Goal: Task Accomplishment & Management: Use online tool/utility

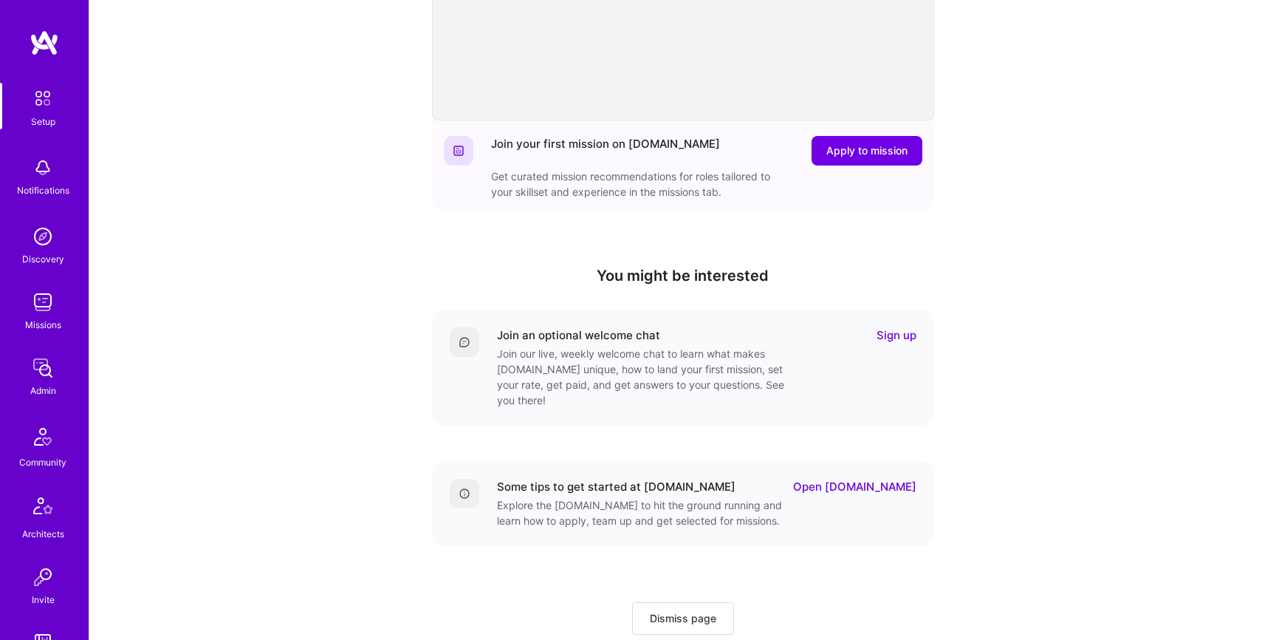
scroll to position [308, 0]
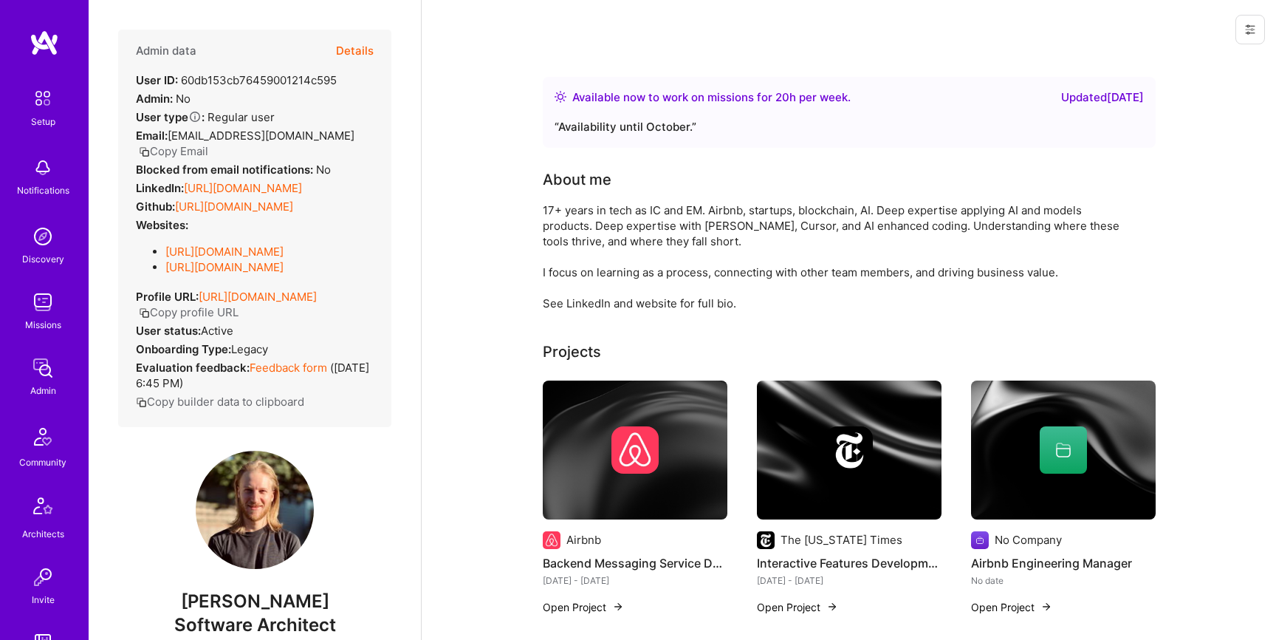
click at [347, 48] on button "Details" at bounding box center [355, 51] width 38 height 43
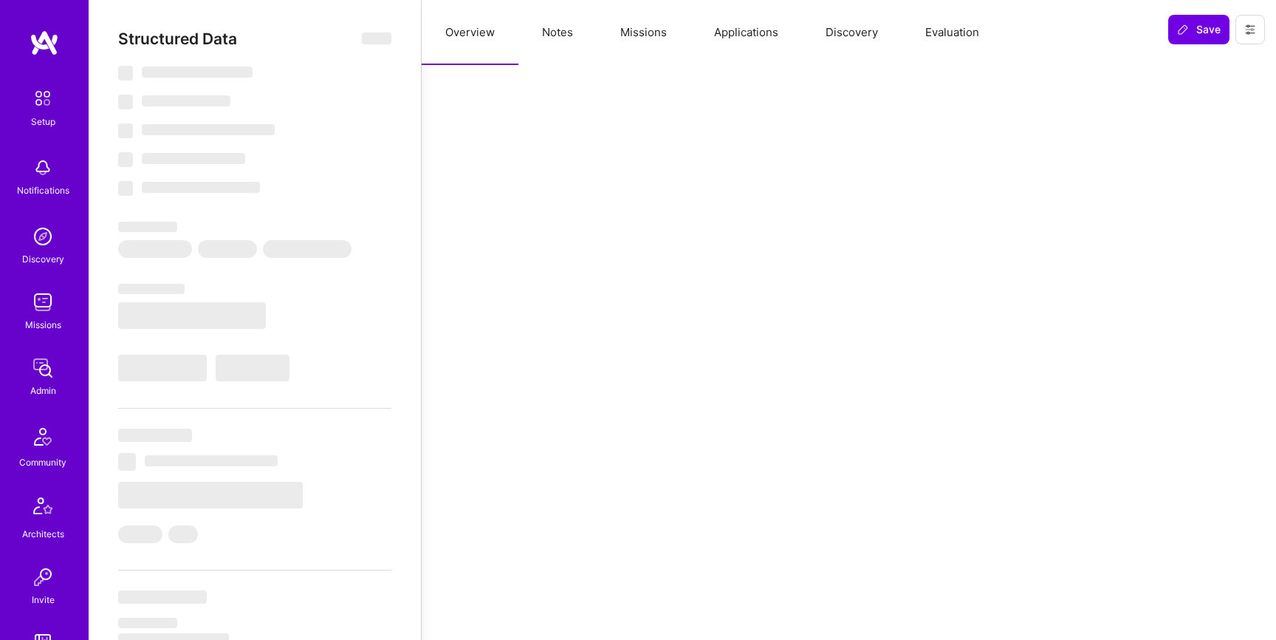
click at [970, 36] on button "Evaluation" at bounding box center [952, 32] width 101 height 65
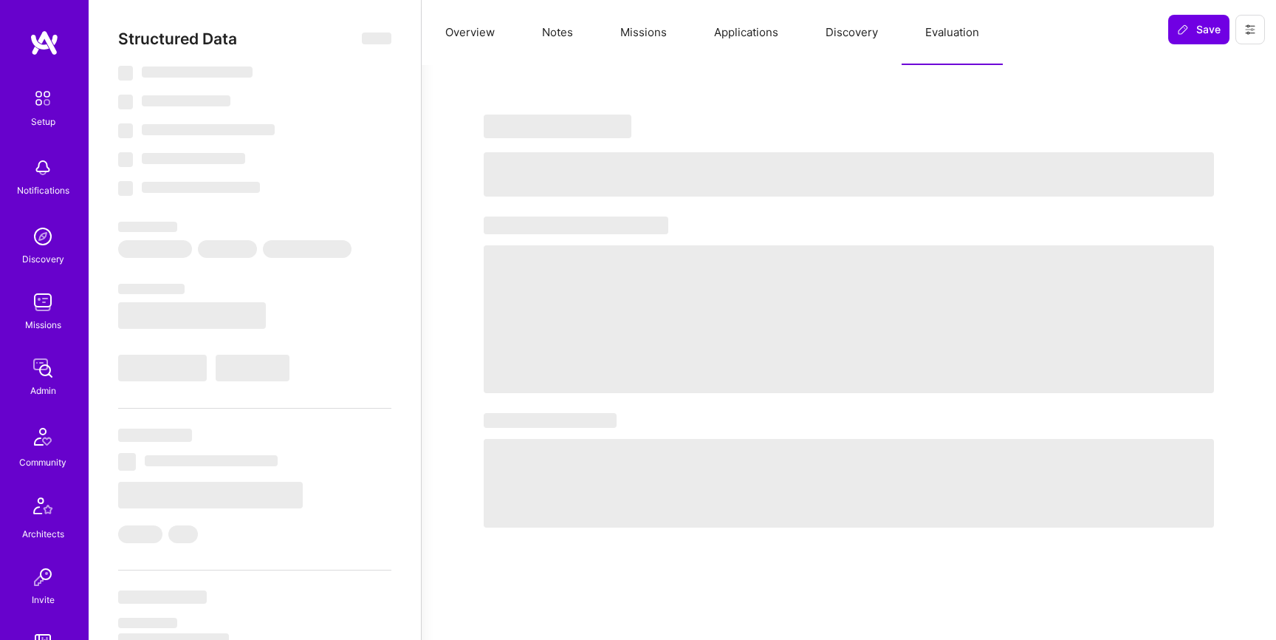
select select "Right Now"
select select "5"
select select "4"
select select "6"
select select "7"
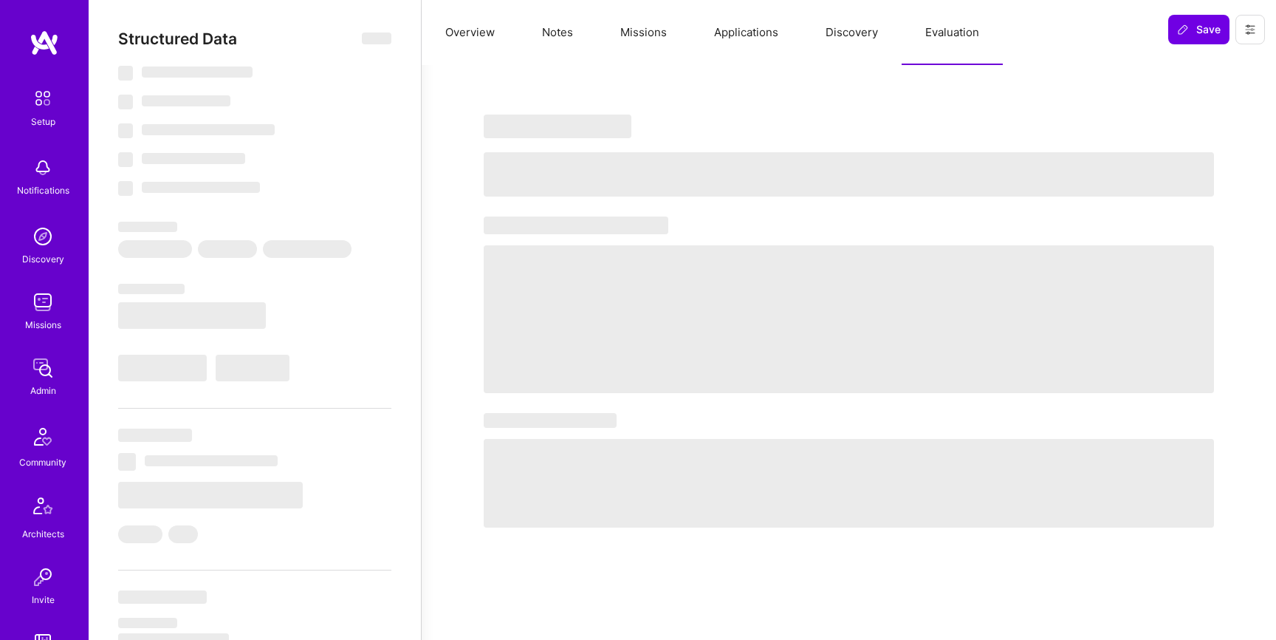
select select "US"
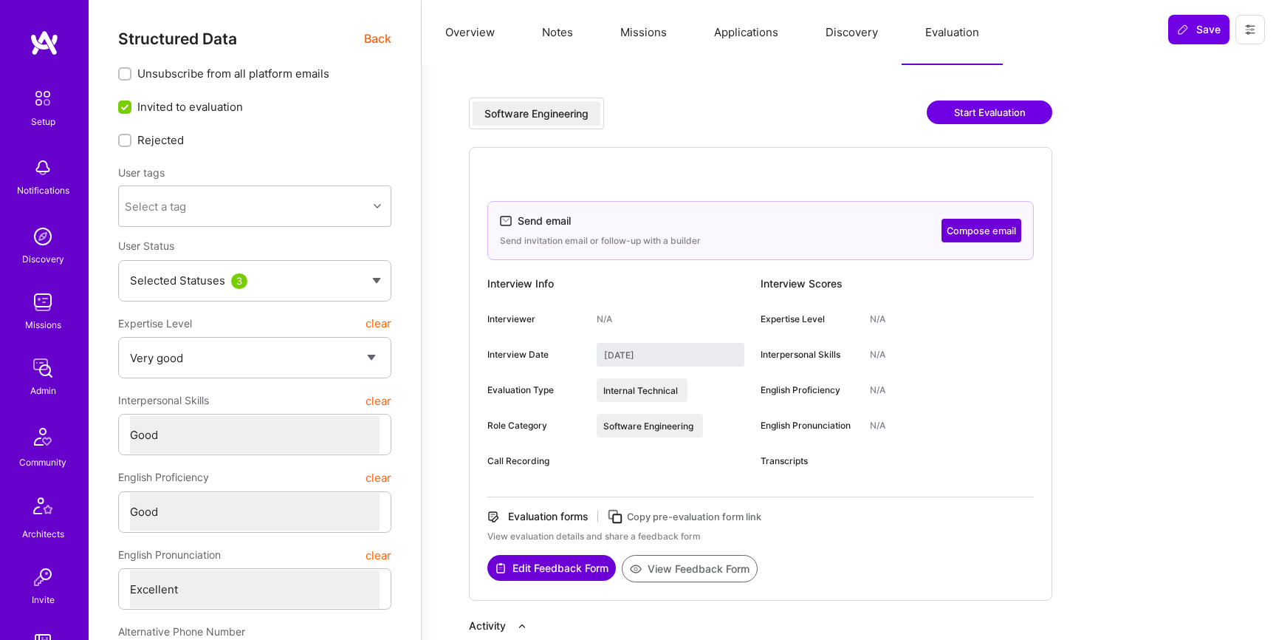
click at [974, 118] on button "Start Evaluation" at bounding box center [990, 112] width 126 height 24
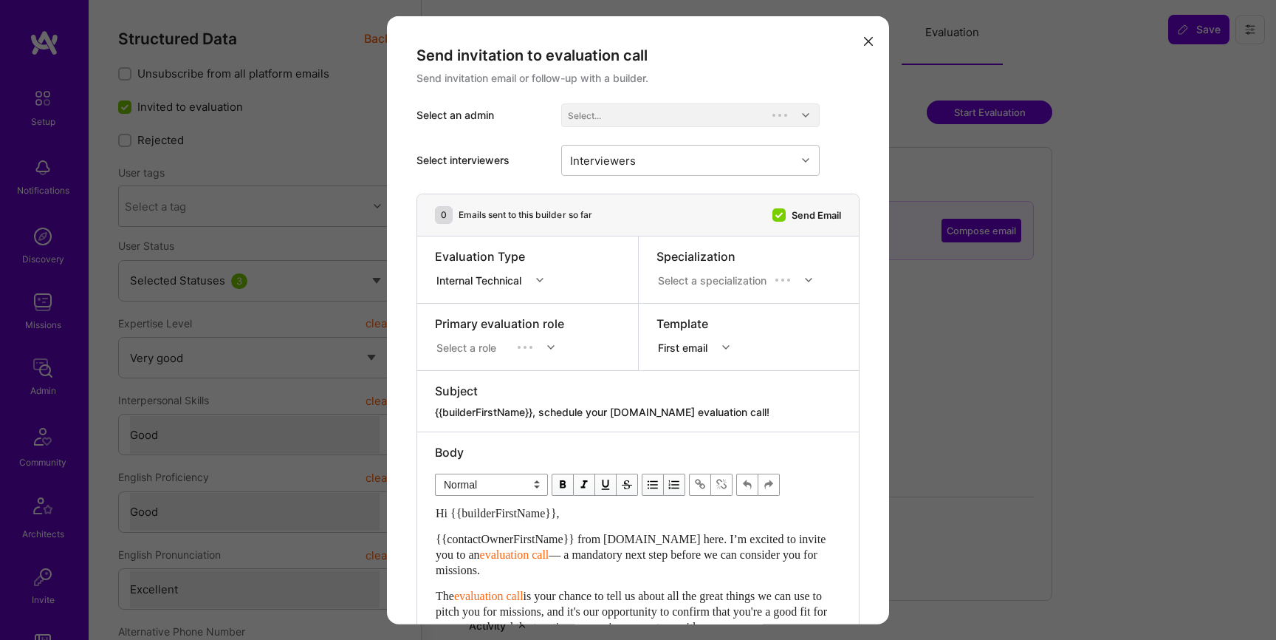
click at [974, 114] on div "Send invitation to evaluation call Send invitation email or follow-up with a bu…" at bounding box center [638, 320] width 1276 height 640
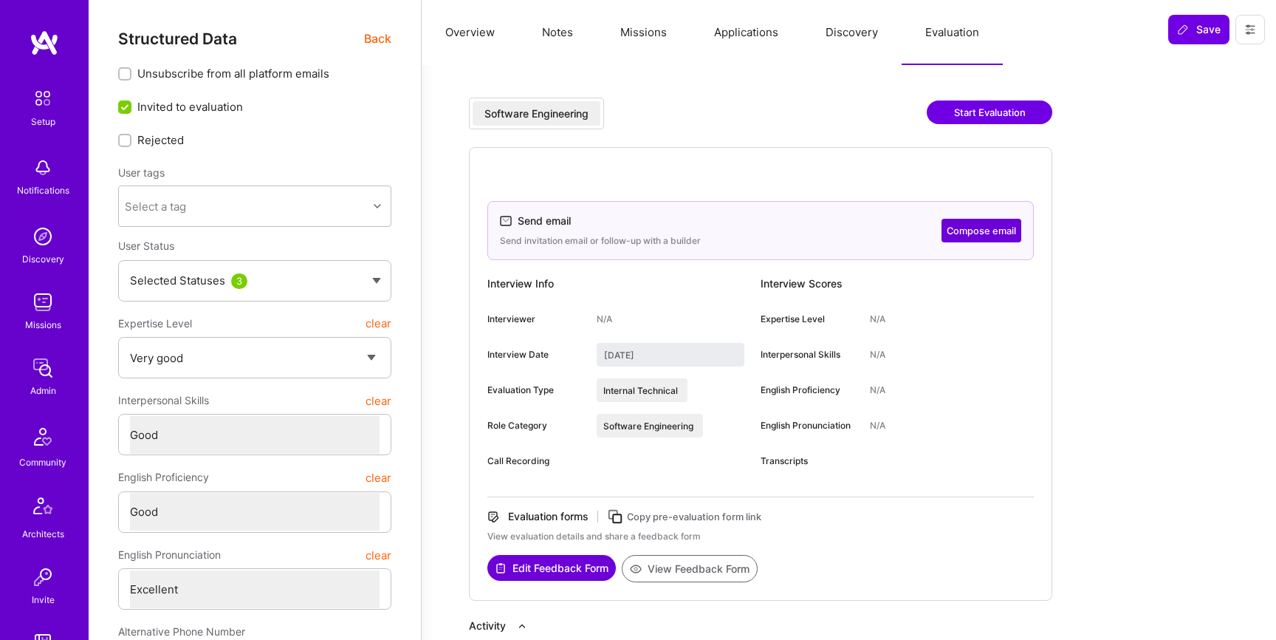
click at [974, 114] on button "Start Evaluation" at bounding box center [990, 112] width 126 height 24
select select "5"
select select "4"
select select "6"
select select "7"
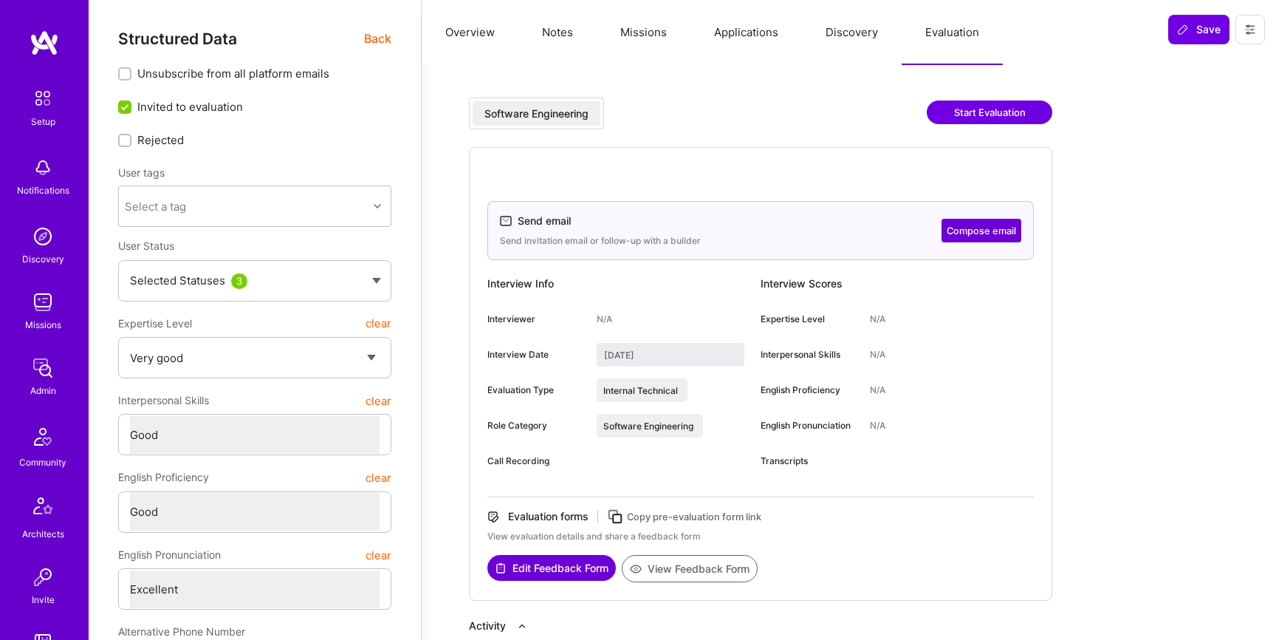
select select "US"
select select "Right Now"
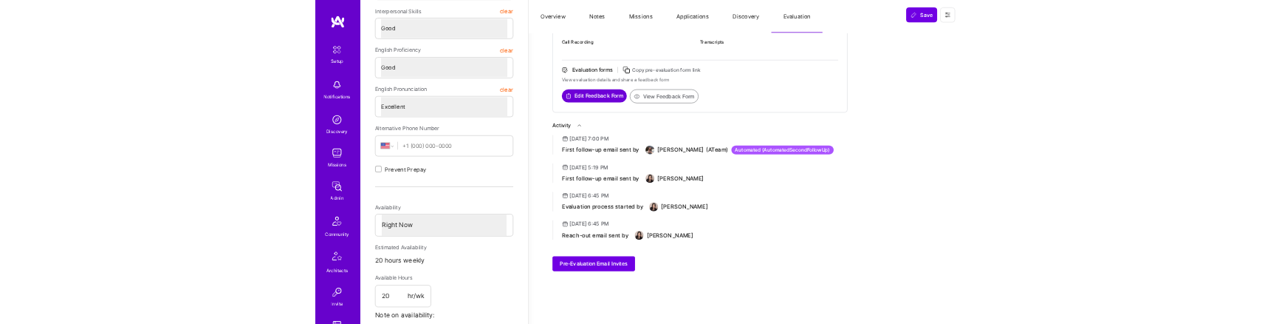
scroll to position [365, 0]
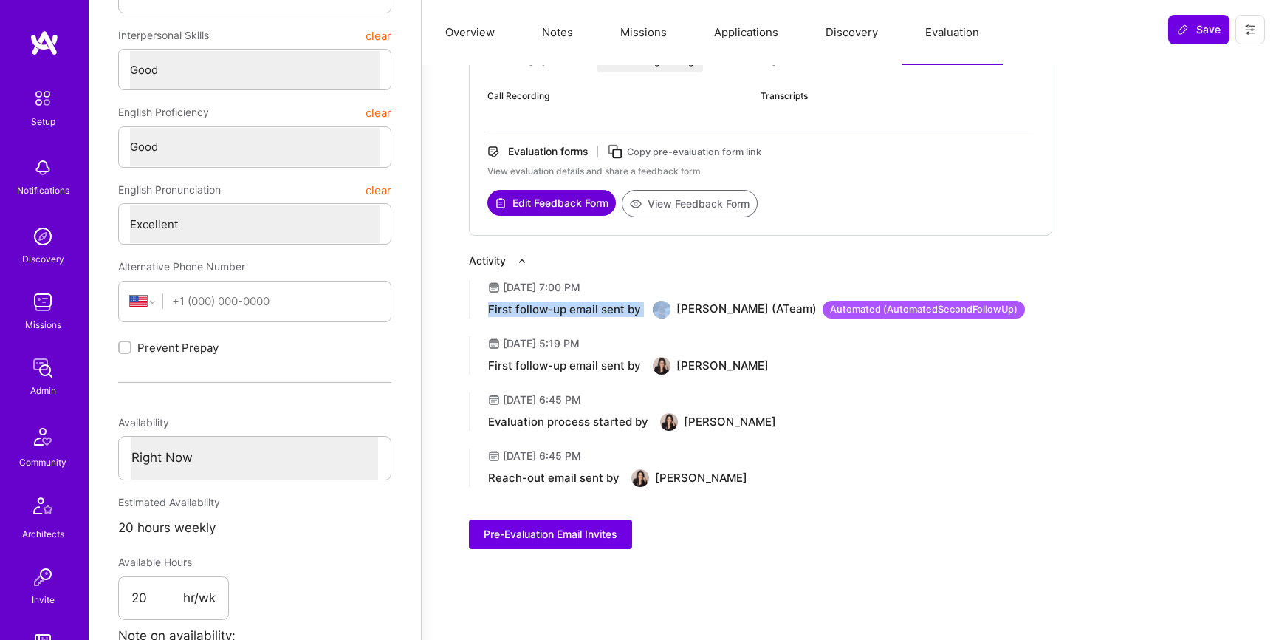
drag, startPoint x: 640, startPoint y: 307, endPoint x: 487, endPoint y: 307, distance: 153.6
click at [487, 307] on div "August 22, 2025 at 7:00 PM First follow-up email sent by Tanya Holovashkina (AT…" at bounding box center [849, 299] width 760 height 38
copy div "First follow-up email sent by"
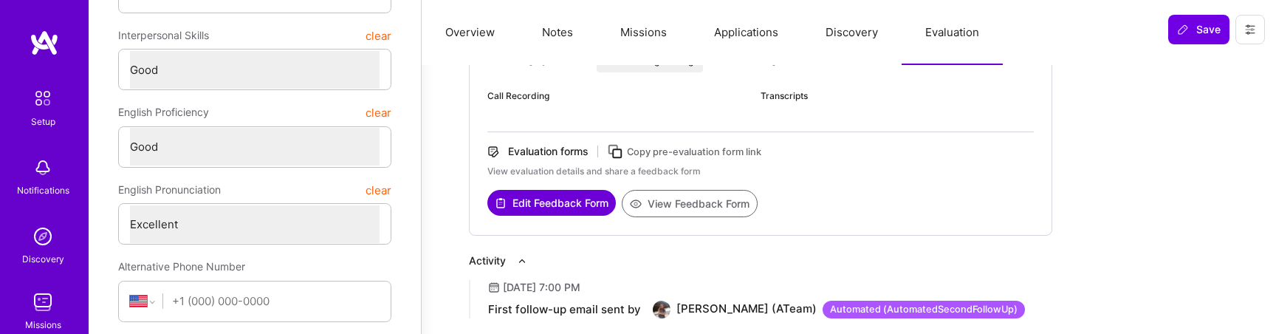
type textarea "x"
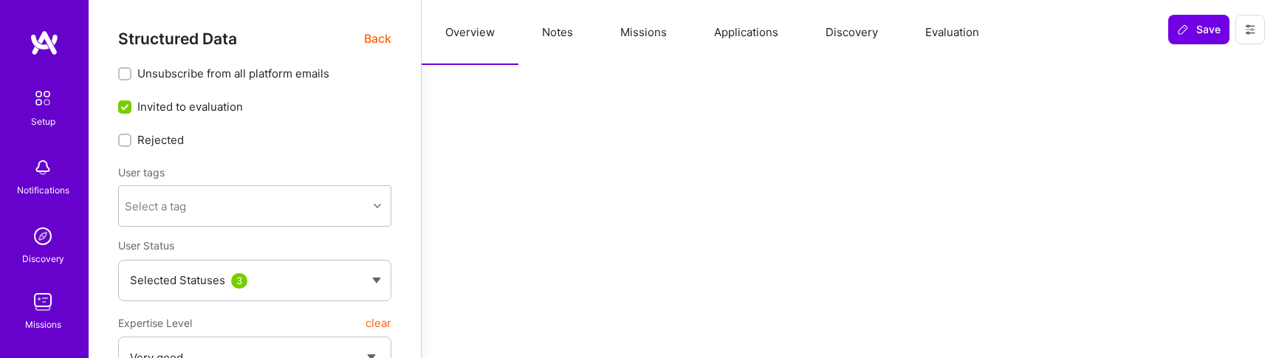
select select "5"
select select "4"
select select "6"
select select "7"
select select "US"
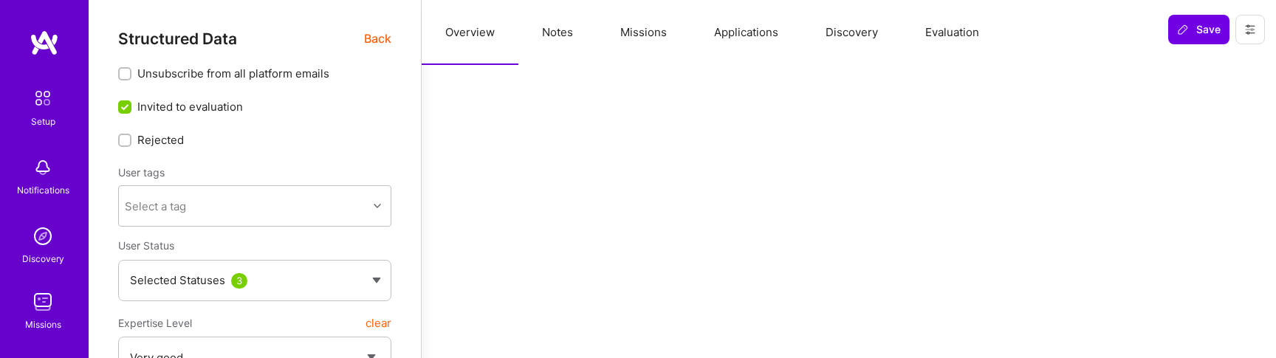
select select "Right Now"
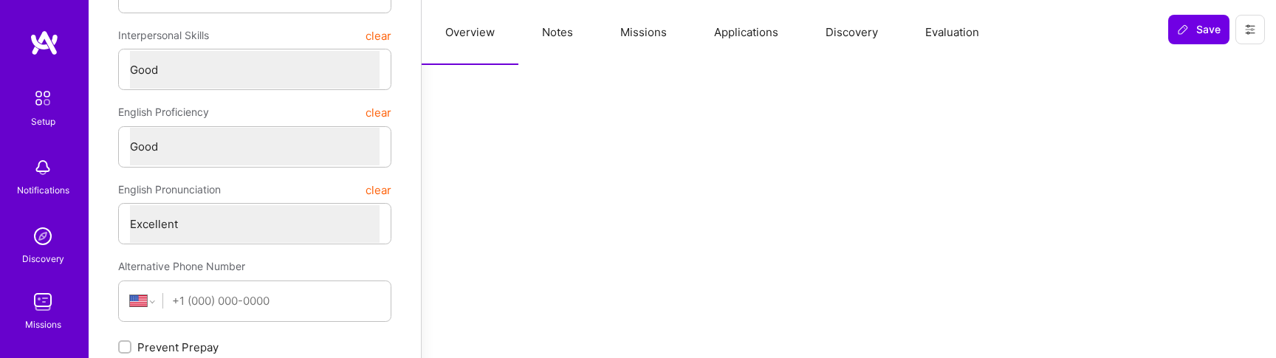
click at [954, 35] on button "Evaluation" at bounding box center [952, 32] width 101 height 65
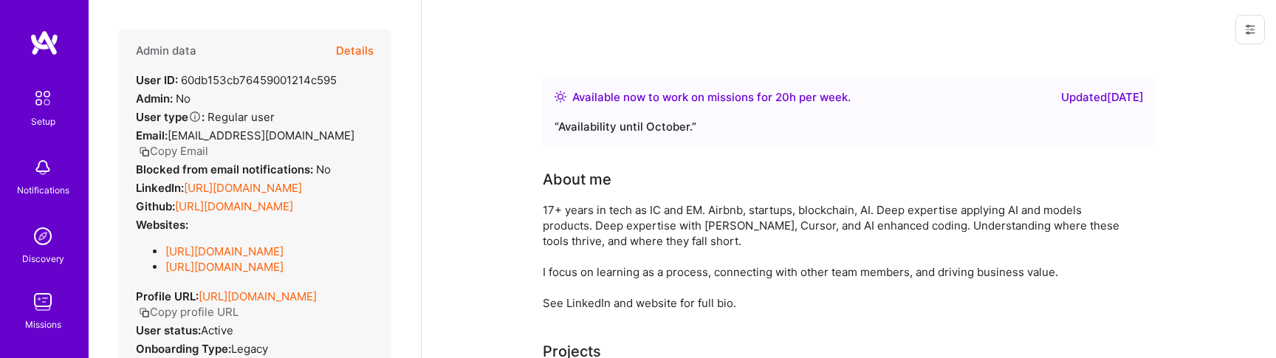
click at [360, 44] on button "Details" at bounding box center [355, 51] width 38 height 43
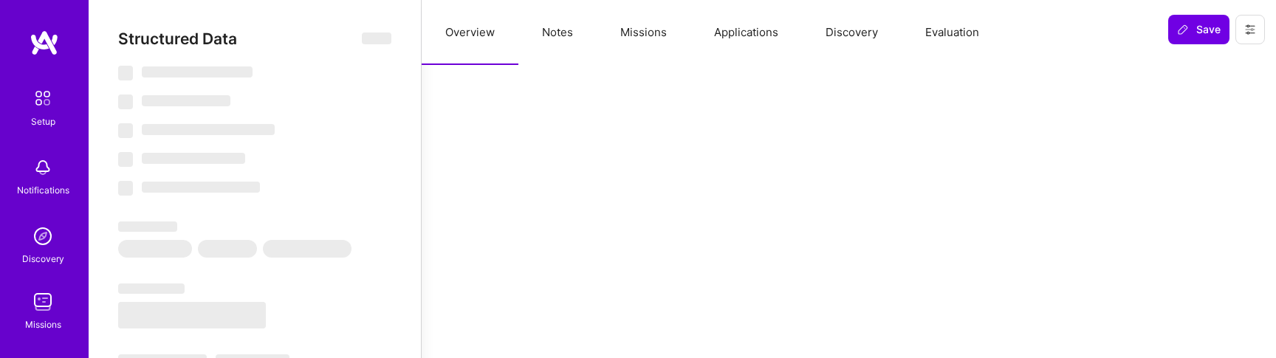
select select "Right Now"
select select "5"
select select "4"
select select "6"
select select "7"
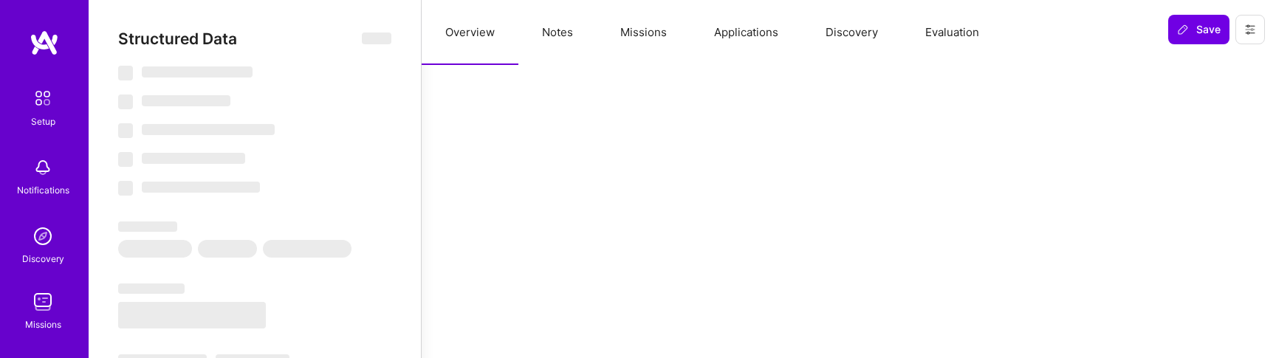
select select "US"
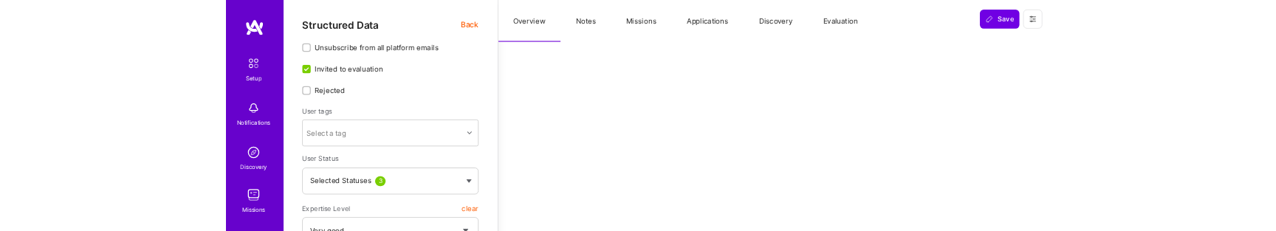
scroll to position [365, 0]
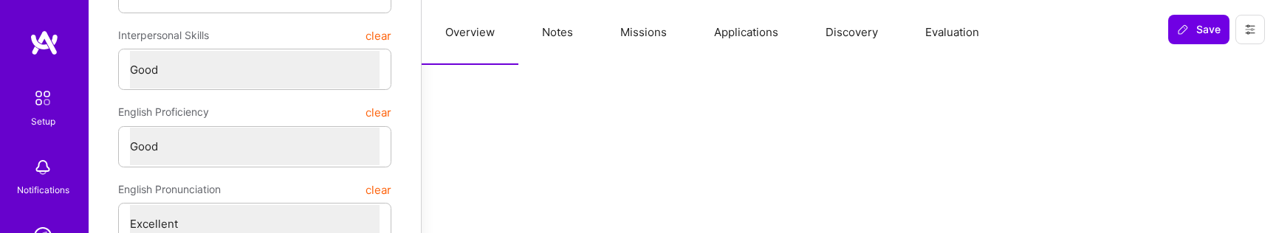
type textarea "x"
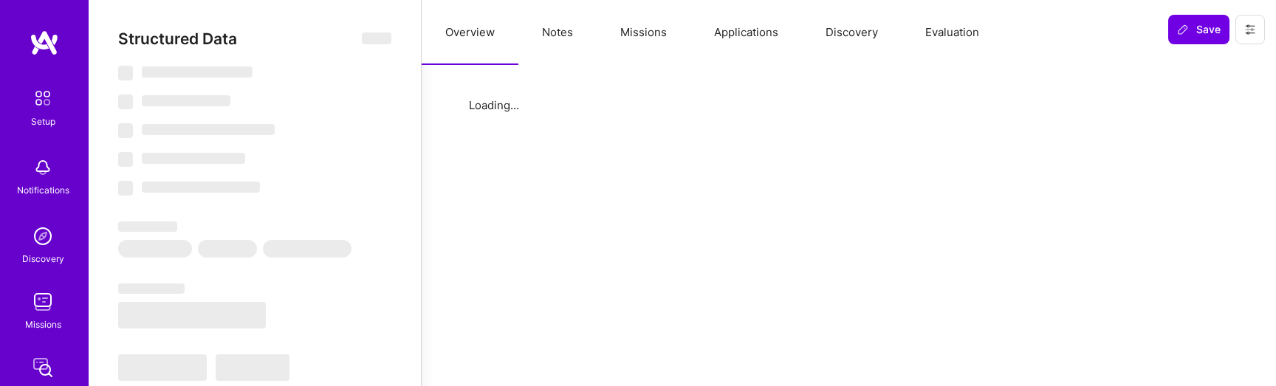
click at [919, 19] on button "Evaluation" at bounding box center [952, 32] width 101 height 65
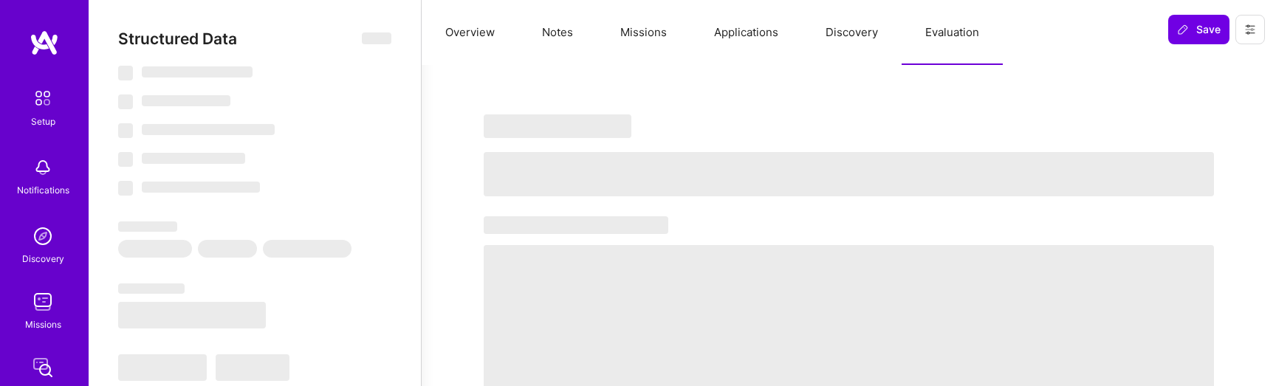
click at [951, 30] on button "Evaluation" at bounding box center [952, 32] width 101 height 65
select select "Right Now"
select select "5"
select select "4"
select select "6"
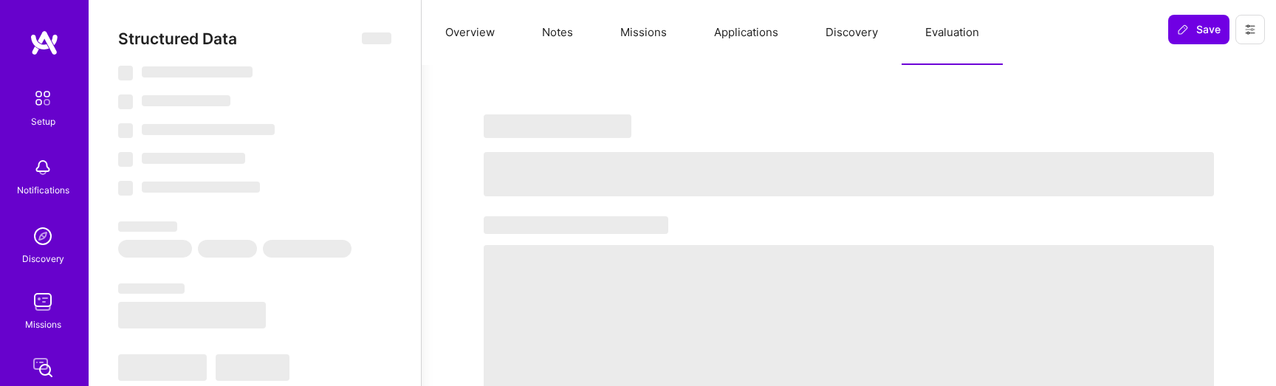
select select "7"
select select "US"
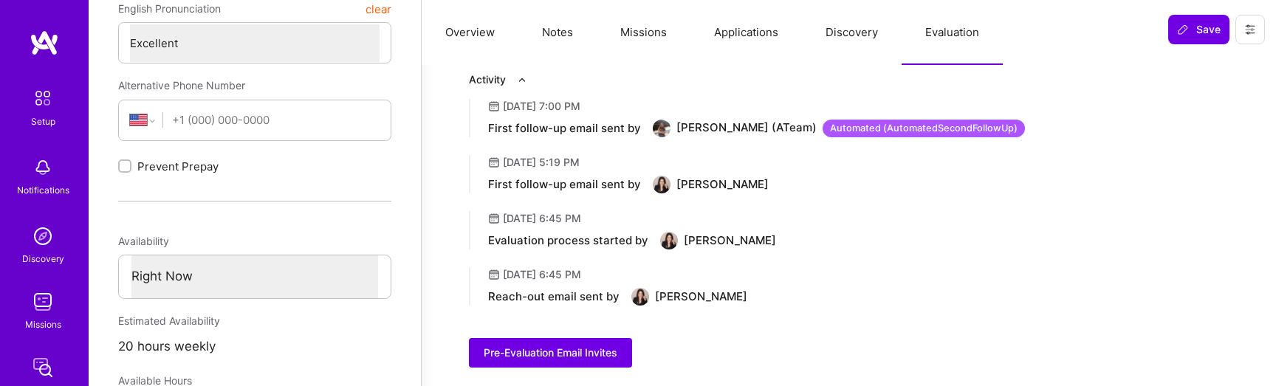
scroll to position [572, 0]
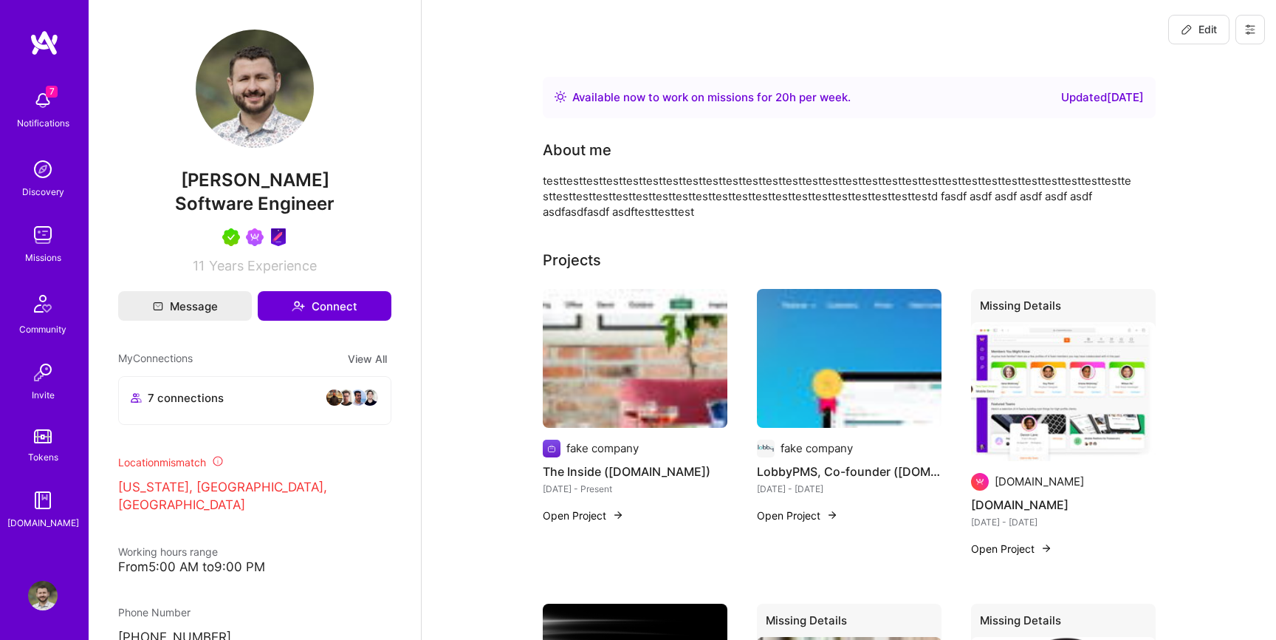
click at [1249, 35] on button at bounding box center [1251, 30] width 30 height 30
